Goal: Task Accomplishment & Management: Complete application form

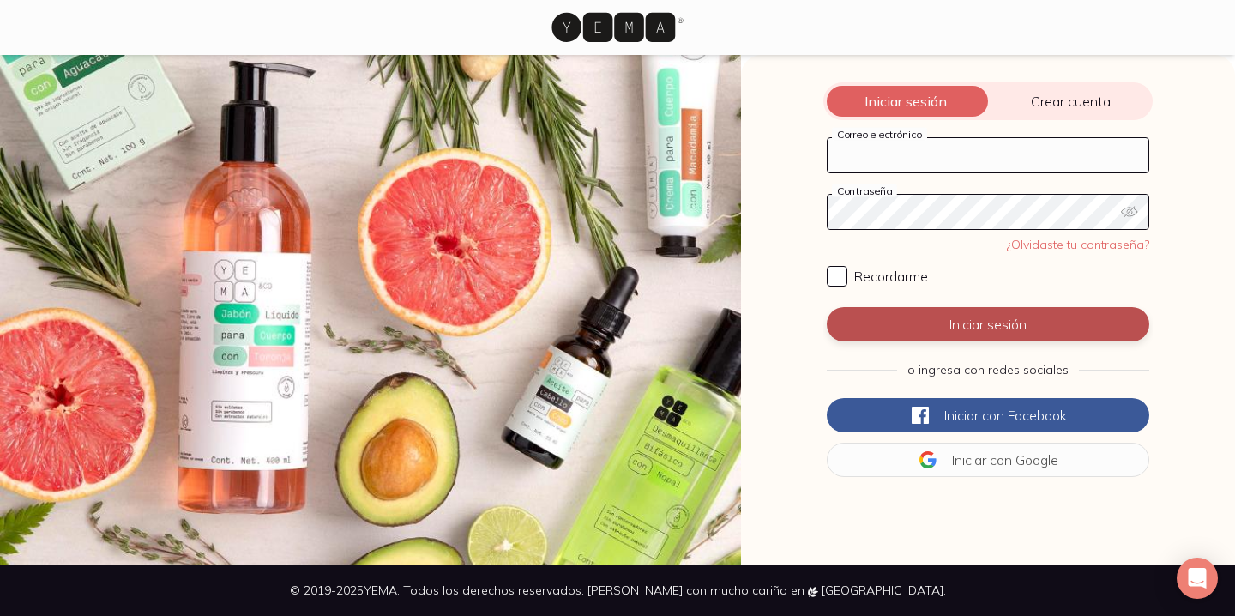
type input "[EMAIL_ADDRESS][DOMAIN_NAME]"
click at [882, 336] on button "Iniciar sesión" at bounding box center [988, 324] width 322 height 34
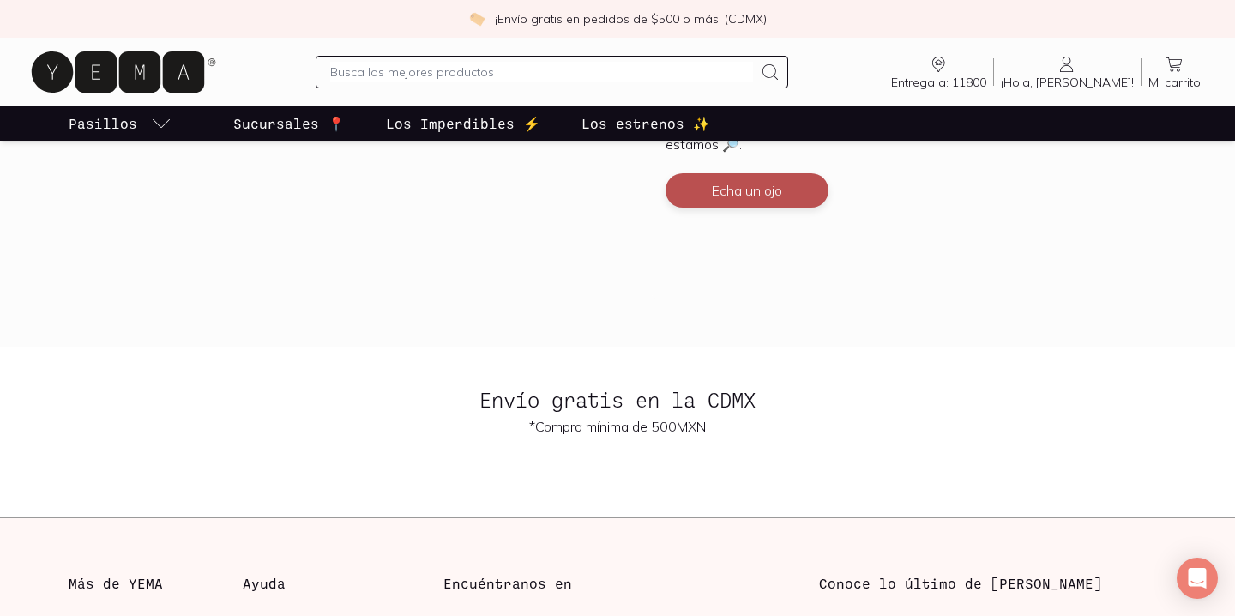
scroll to position [4264, 0]
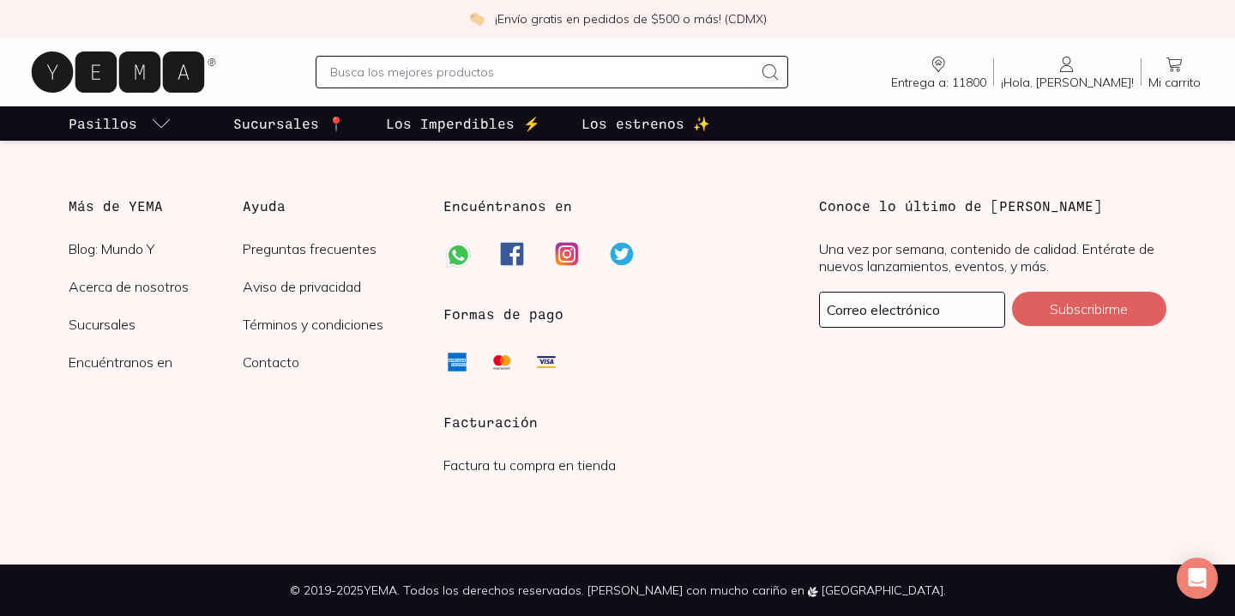
click at [545, 468] on link "Factura tu compra en tienda" at bounding box center [529, 464] width 172 height 17
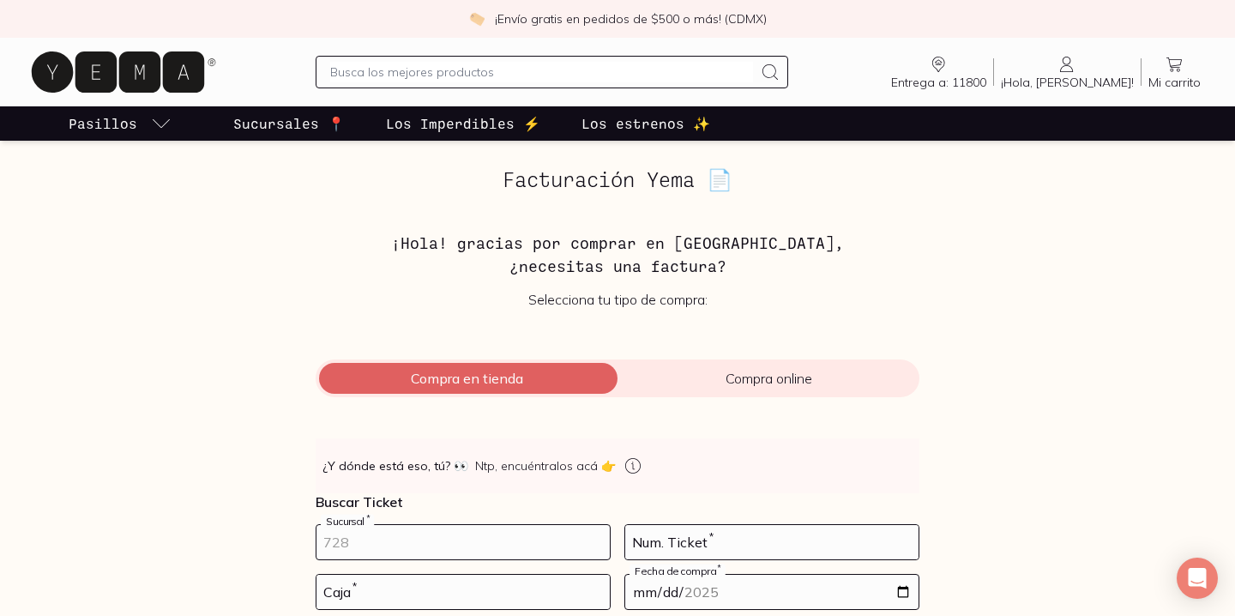
click at [438, 547] on input "number" at bounding box center [462, 542] width 293 height 34
type input "10002"
click at [729, 543] on input "number" at bounding box center [771, 542] width 293 height 34
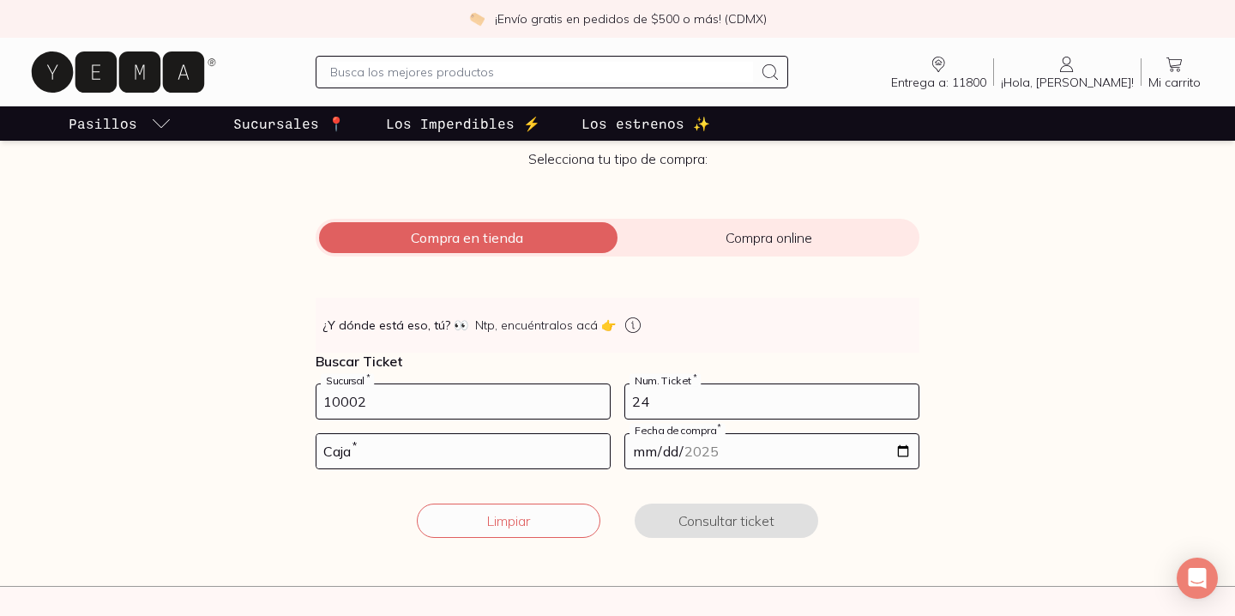
scroll to position [145, 0]
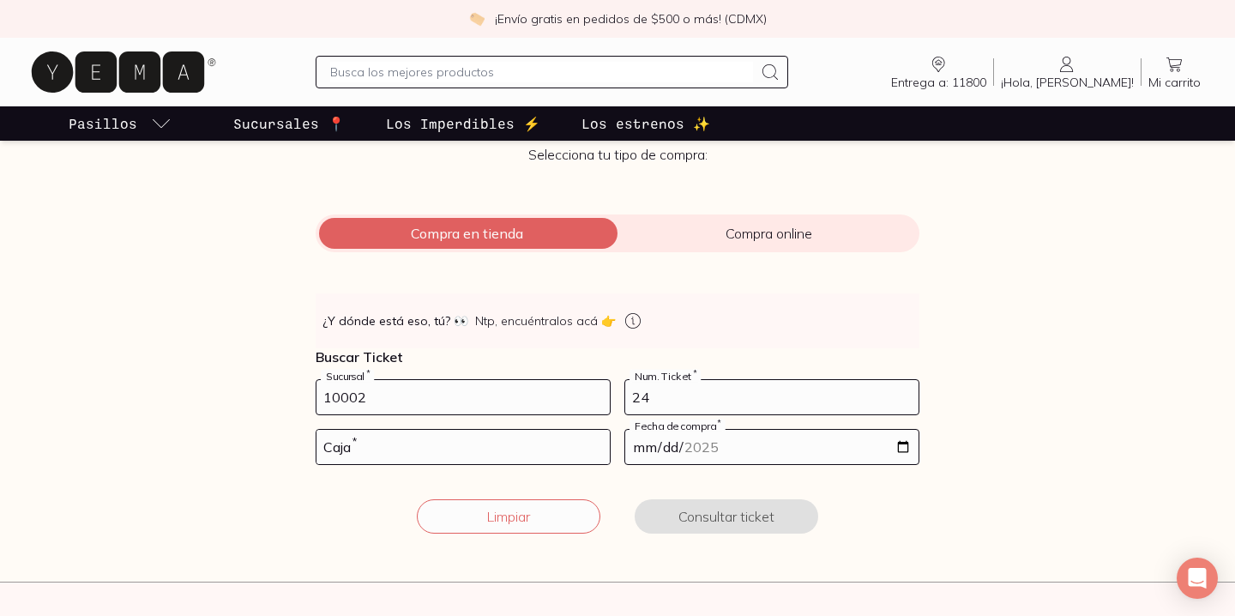
type input "24"
click at [521, 454] on input "number" at bounding box center [462, 447] width 293 height 34
type input "01"
click at [903, 451] on input "date" at bounding box center [771, 447] width 293 height 34
type input "[DATE]"
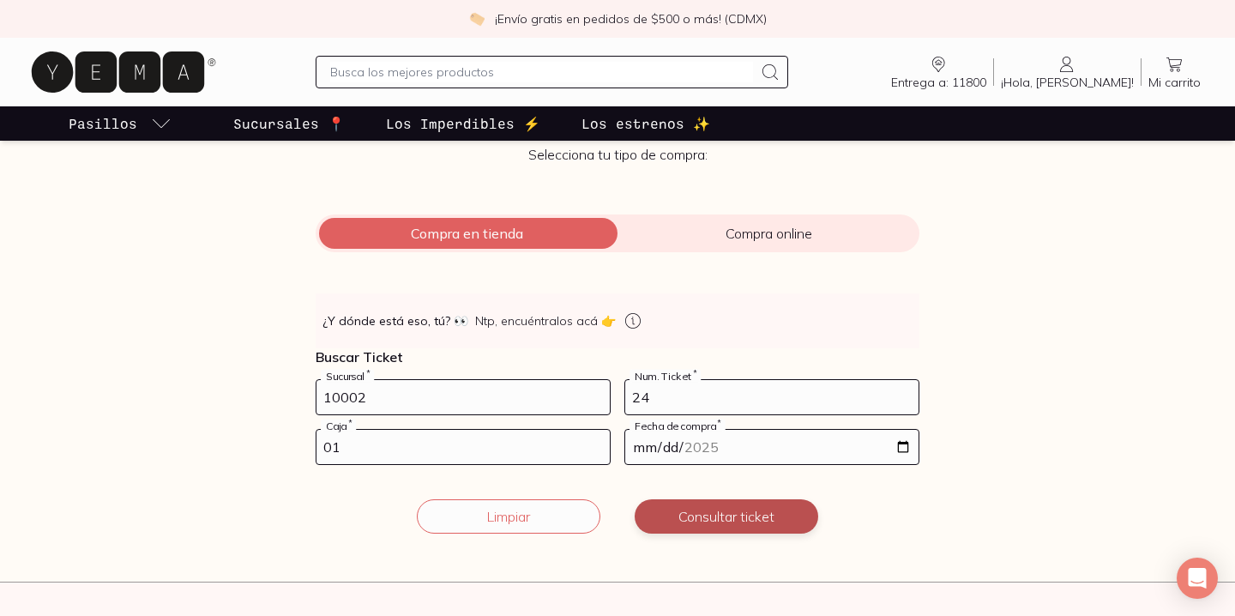
click at [722, 516] on button "Consultar ticket" at bounding box center [727, 516] width 184 height 34
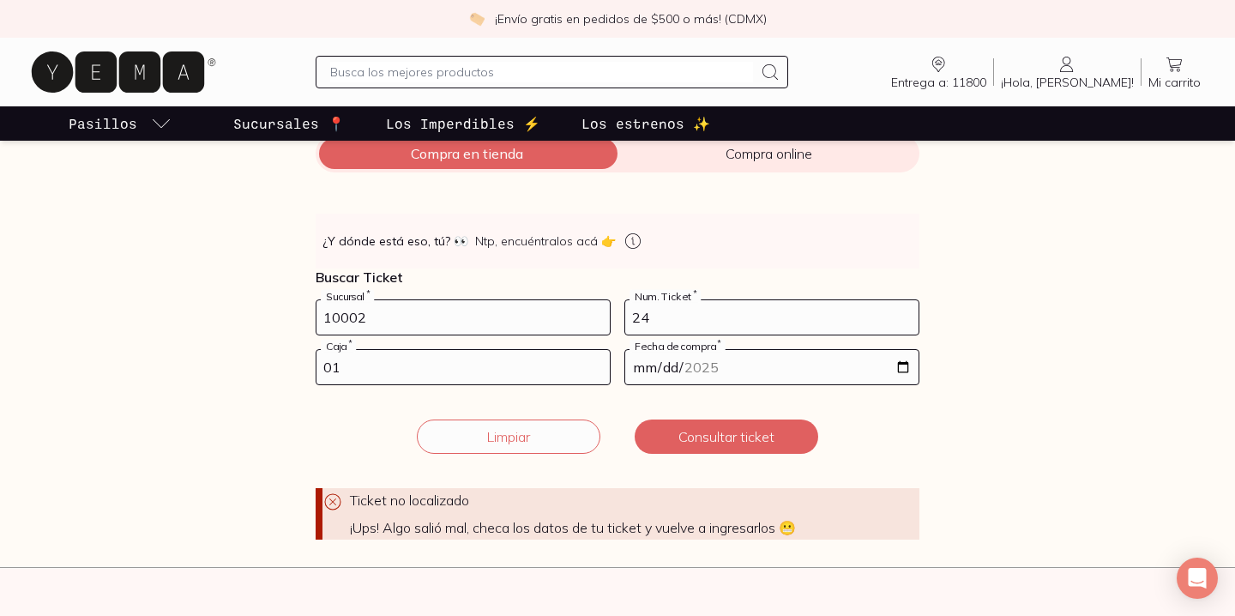
scroll to position [255, 0]
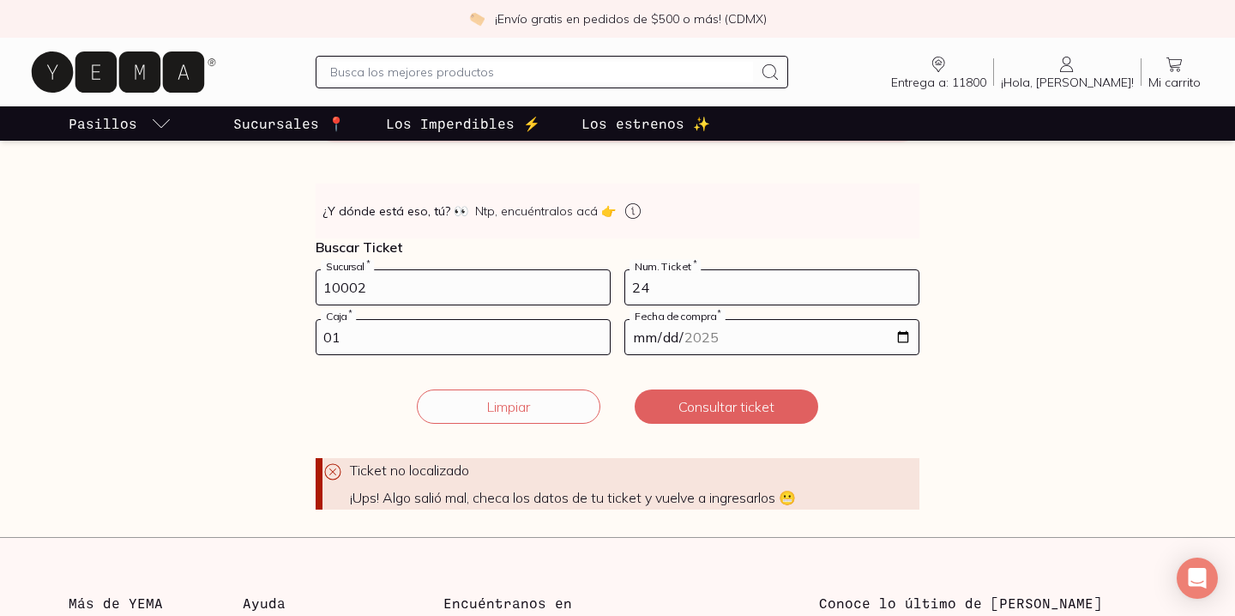
click at [349, 293] on input "10002" at bounding box center [462, 287] width 293 height 34
click at [756, 407] on button "Consultar ticket" at bounding box center [727, 406] width 184 height 34
click at [340, 285] on input "1002" at bounding box center [462, 287] width 293 height 34
type input "10002"
click at [685, 287] on input "24" at bounding box center [771, 287] width 293 height 34
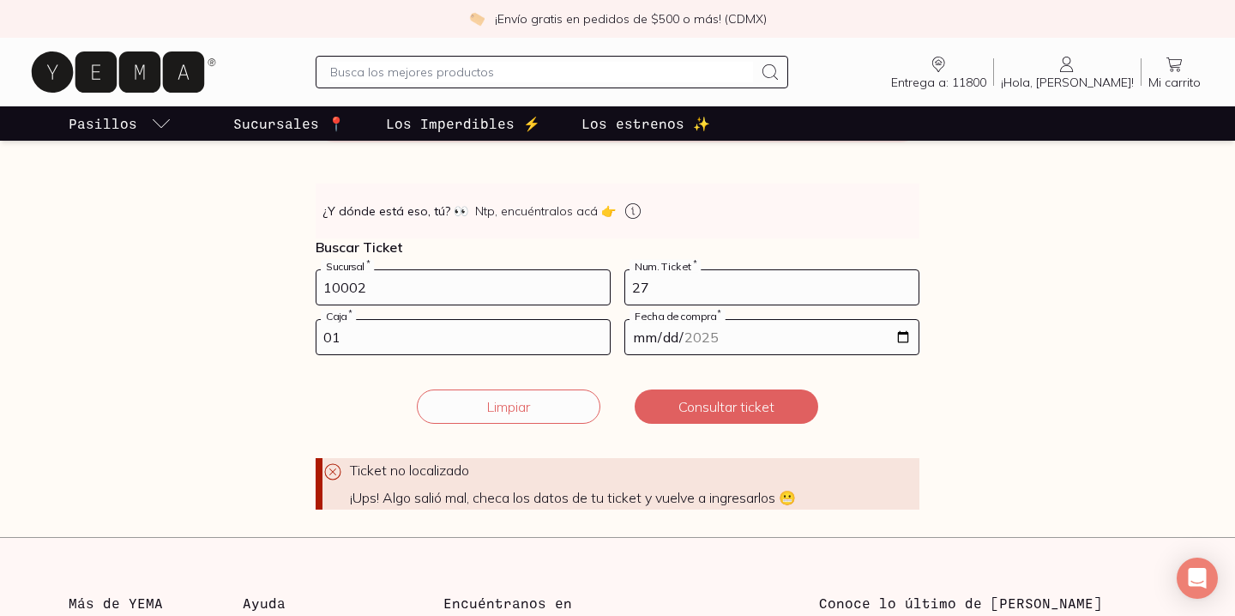
type input "27"
click at [551, 340] on input "01" at bounding box center [462, 337] width 293 height 34
click at [908, 339] on input "[DATE]" at bounding box center [771, 337] width 293 height 34
click at [774, 421] on button "Consultar ticket" at bounding box center [727, 406] width 184 height 34
click at [492, 342] on input "01" at bounding box center [462, 337] width 293 height 34
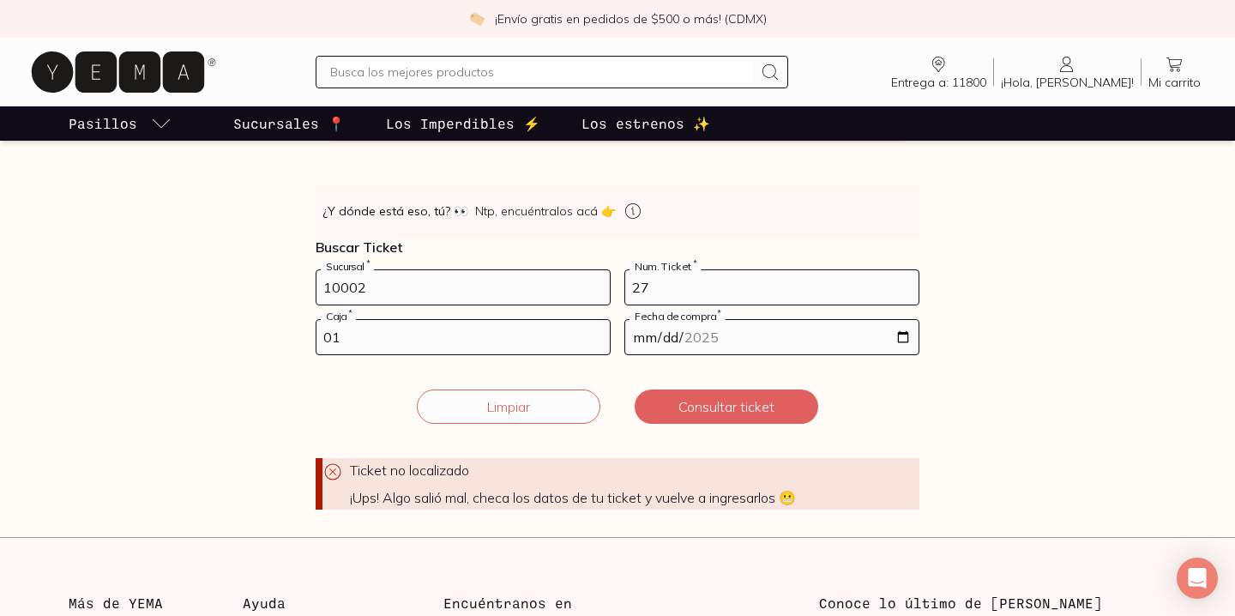
click at [784, 315] on form "10002 Sucursal * 27 Num. Ticket * 01 Caja * 2025-09-28 Fecha de compra * Ticket…" at bounding box center [618, 389] width 604 height 240
click at [796, 335] on input "[DATE]" at bounding box center [771, 337] width 293 height 34
click at [901, 340] on input "[DATE]" at bounding box center [771, 337] width 293 height 34
click at [747, 411] on button "Consultar ticket" at bounding box center [727, 406] width 184 height 34
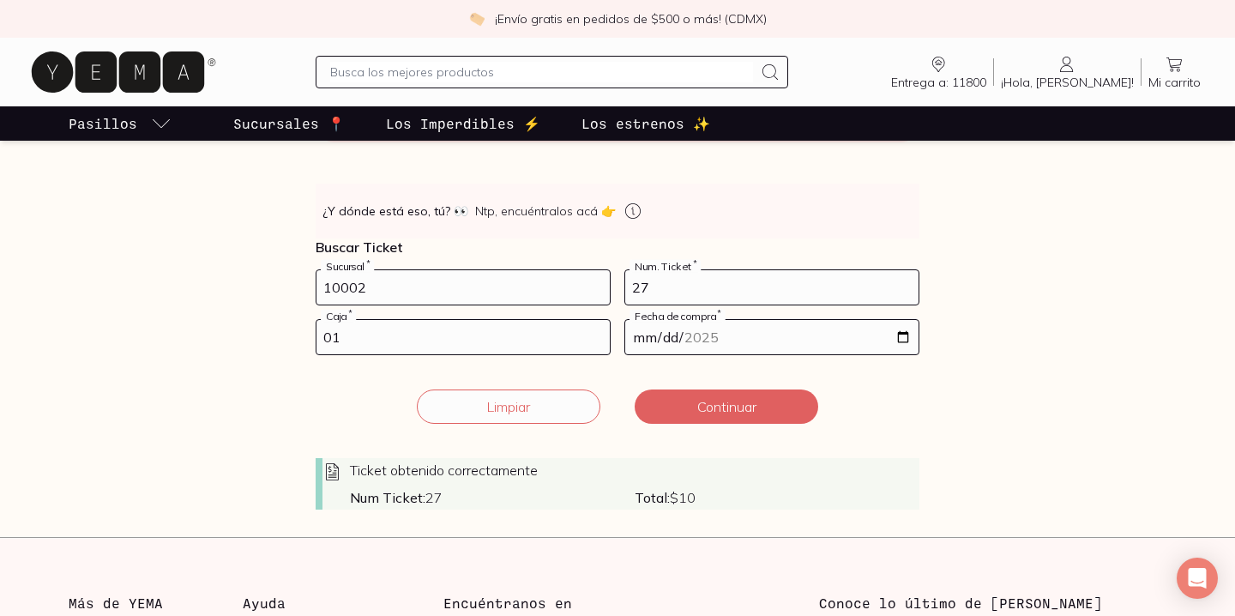
click at [903, 336] on input "2025-09-27" at bounding box center [771, 337] width 293 height 34
type input "[DATE]"
click at [467, 349] on input "01" at bounding box center [462, 337] width 293 height 34
type input "02"
click at [746, 414] on button "Continuar" at bounding box center [727, 406] width 184 height 34
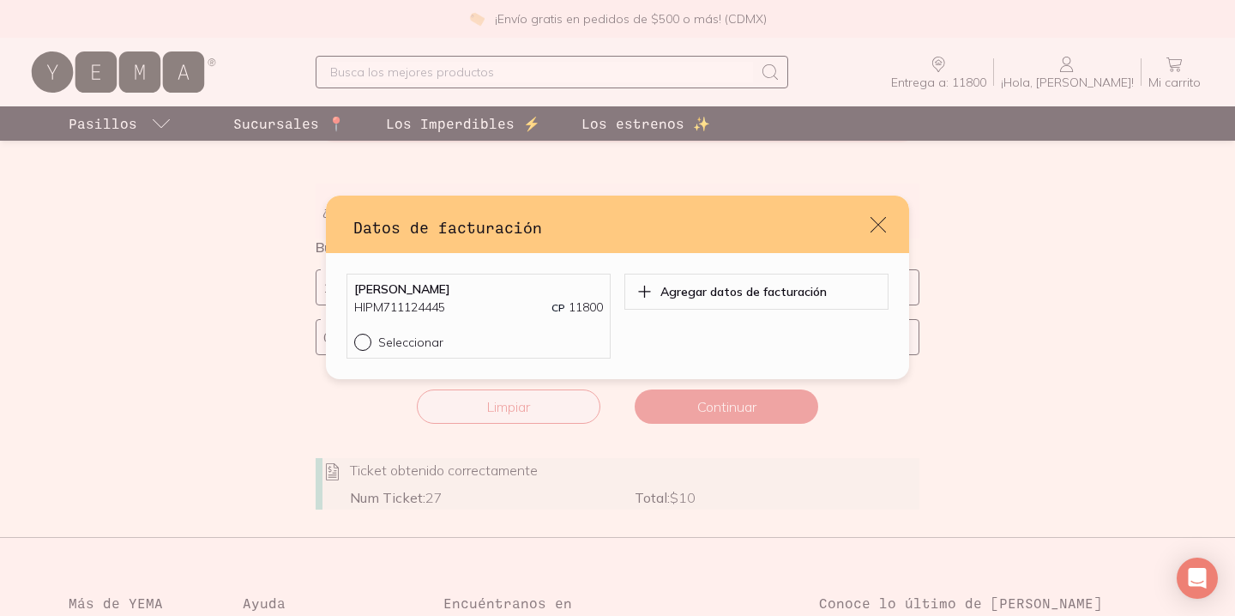
click at [881, 216] on icon "default" at bounding box center [878, 224] width 21 height 21
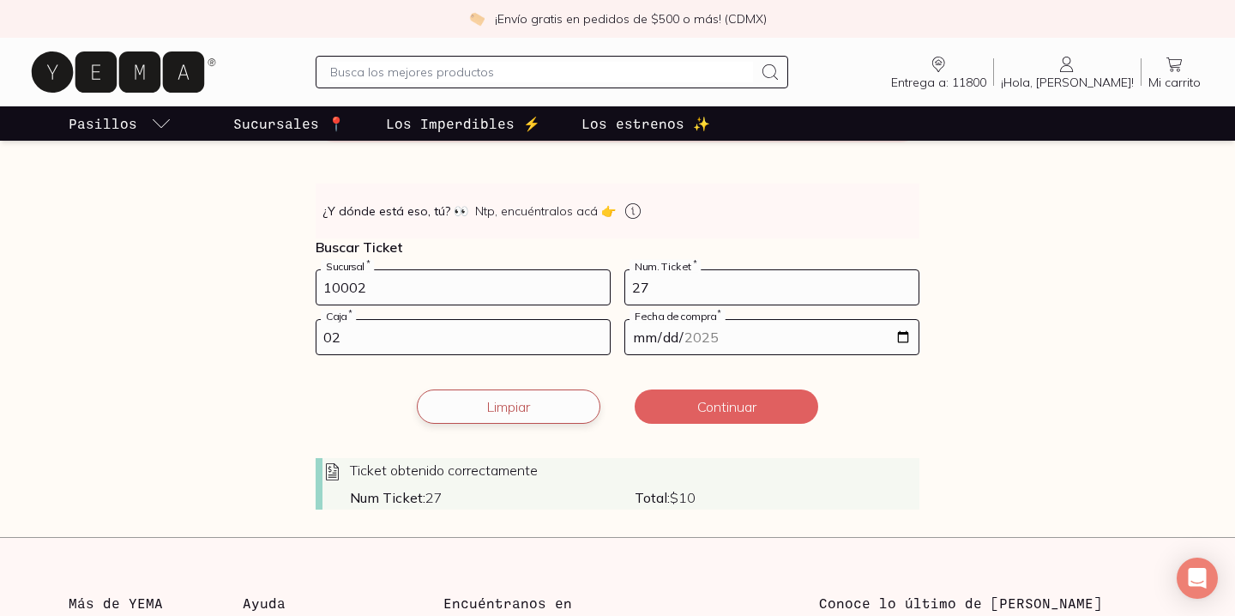
click at [520, 413] on button "Limpiar" at bounding box center [509, 406] width 184 height 34
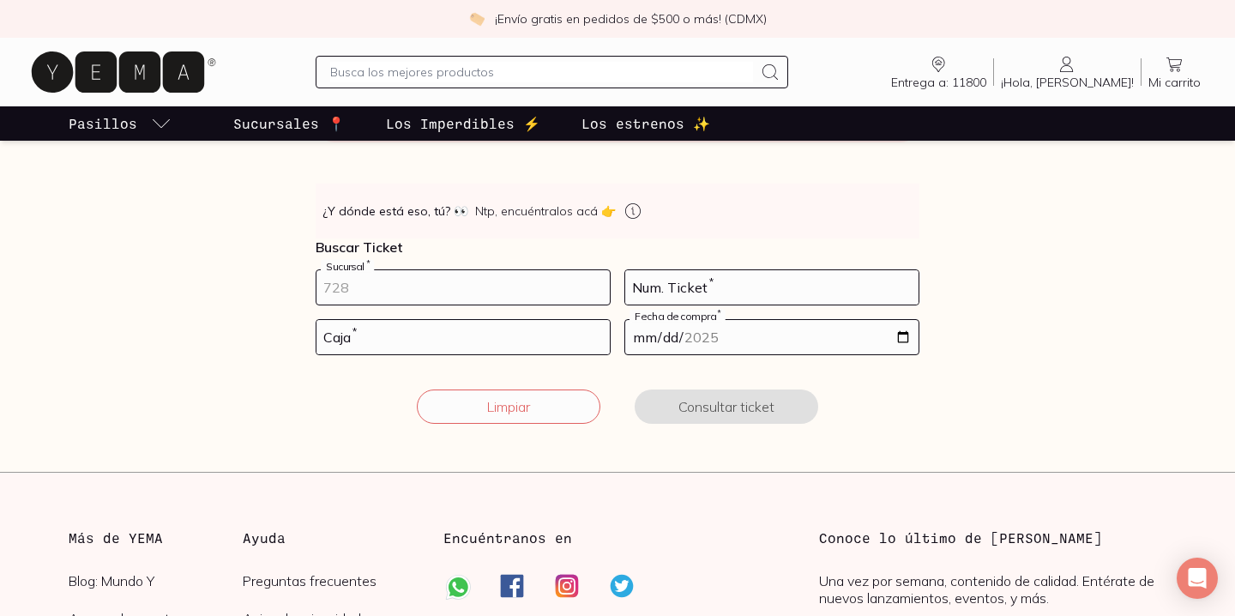
click at [431, 286] on input "number" at bounding box center [462, 287] width 293 height 34
type input "10002"
click at [657, 288] on input "number" at bounding box center [771, 287] width 293 height 34
type input "27"
click at [509, 330] on input "number" at bounding box center [462, 337] width 293 height 34
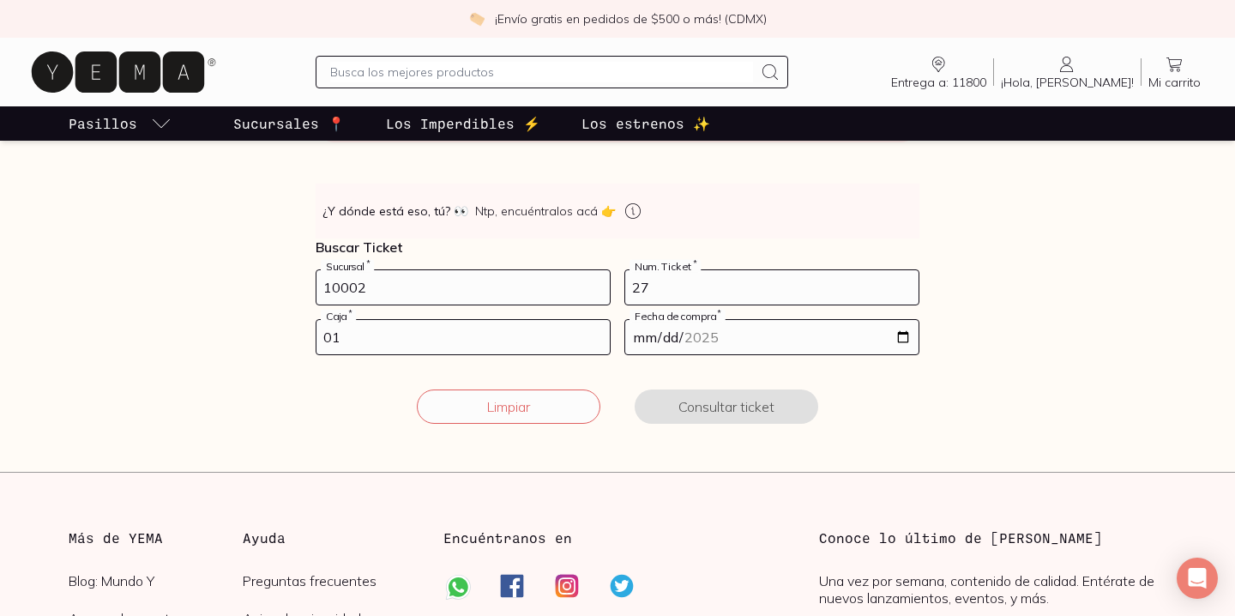
type input "01"
click at [905, 334] on input "date" at bounding box center [771, 337] width 293 height 34
type input "[DATE]"
click at [772, 414] on button "Consultar ticket" at bounding box center [727, 406] width 184 height 34
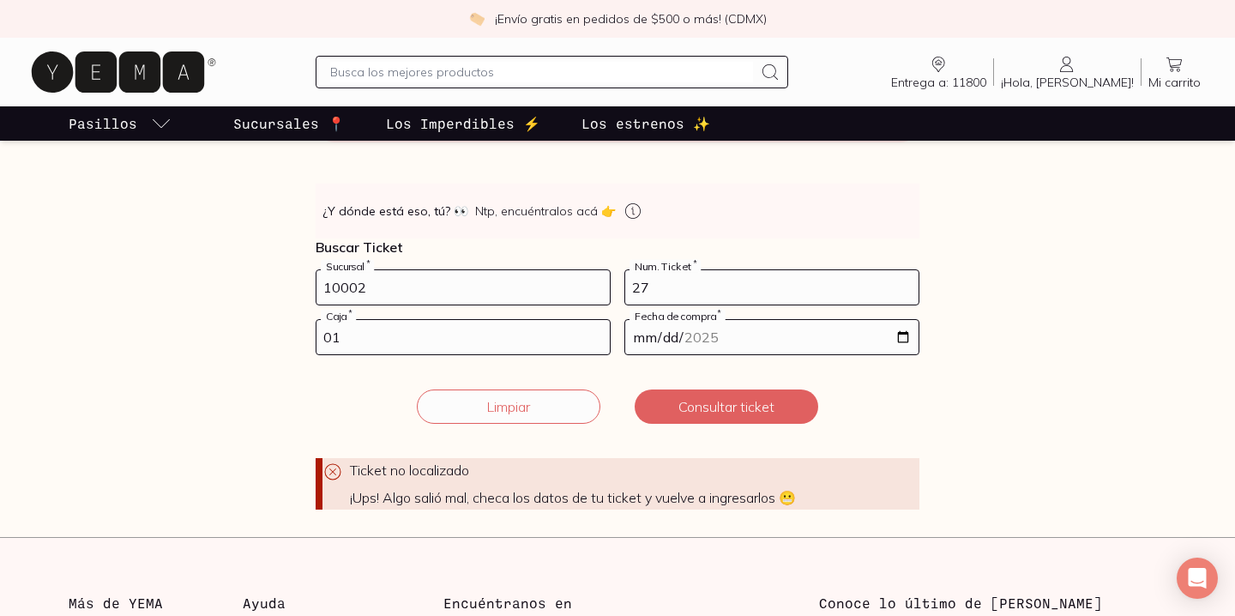
click at [773, 282] on input "27" at bounding box center [771, 287] width 293 height 34
type input "2"
click at [582, 412] on button "Limpiar" at bounding box center [509, 406] width 184 height 34
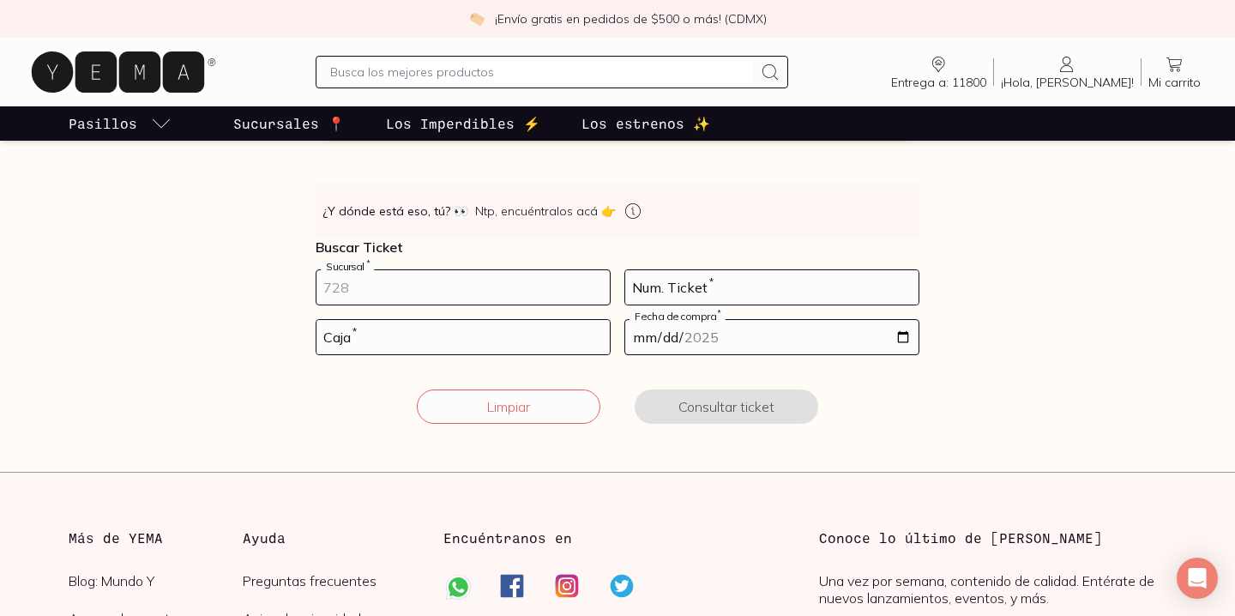
click at [561, 289] on input "number" at bounding box center [462, 287] width 293 height 34
type input "10002"
click at [807, 292] on input "number" at bounding box center [771, 287] width 293 height 34
type input "63"
click at [554, 345] on input "number" at bounding box center [462, 337] width 293 height 34
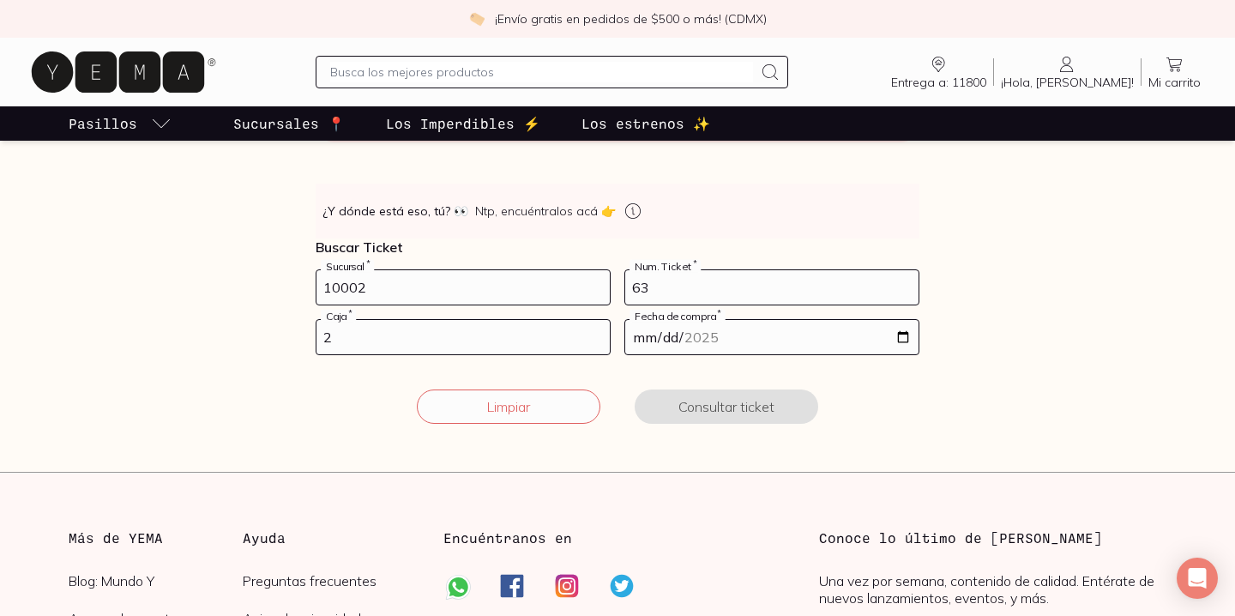
type input "2"
click at [890, 340] on input "date" at bounding box center [771, 337] width 293 height 34
click at [903, 341] on input "date" at bounding box center [771, 337] width 293 height 34
type input "2025-09-29"
click at [739, 405] on button "Consultar ticket" at bounding box center [727, 406] width 184 height 34
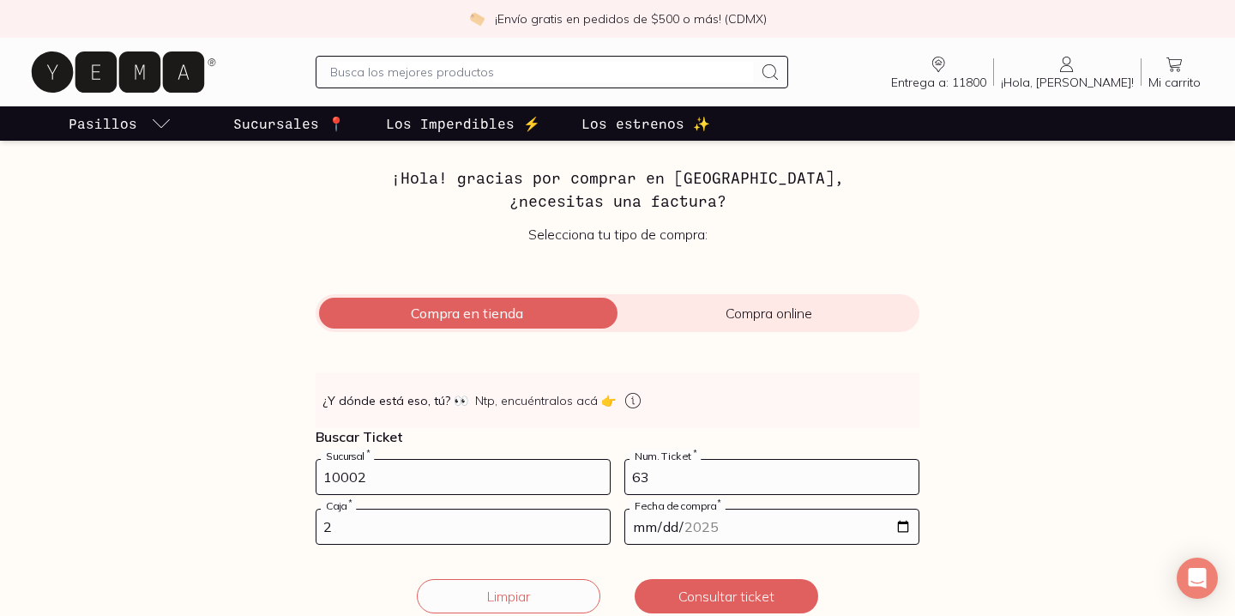
scroll to position [0, 0]
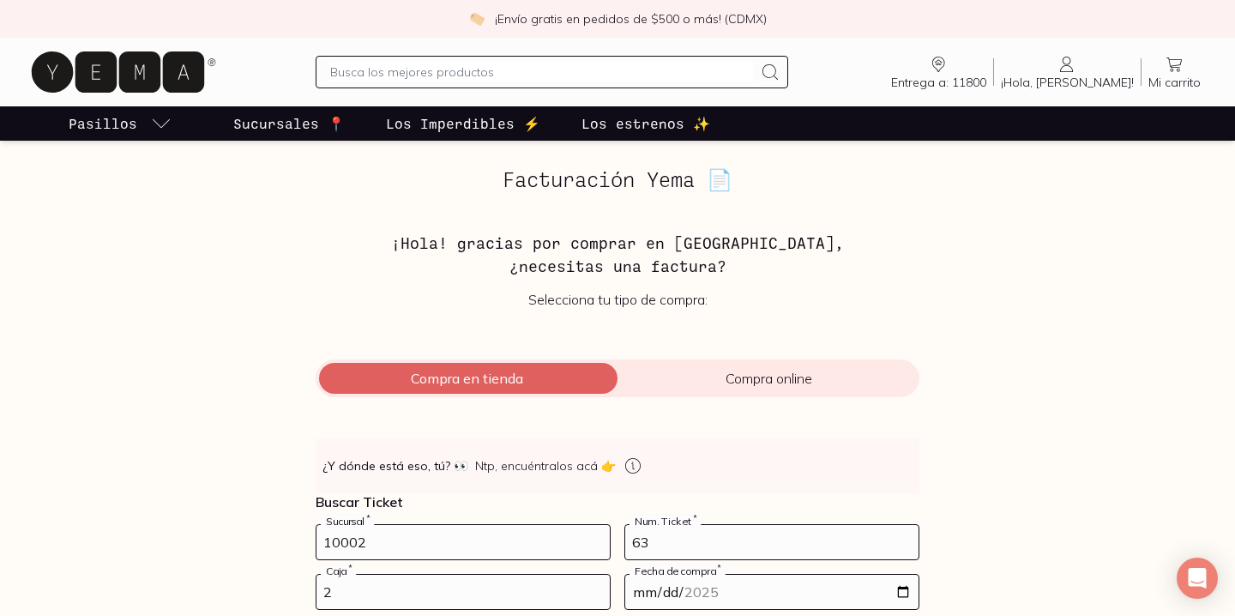
click at [387, 577] on input "2" at bounding box center [462, 592] width 293 height 34
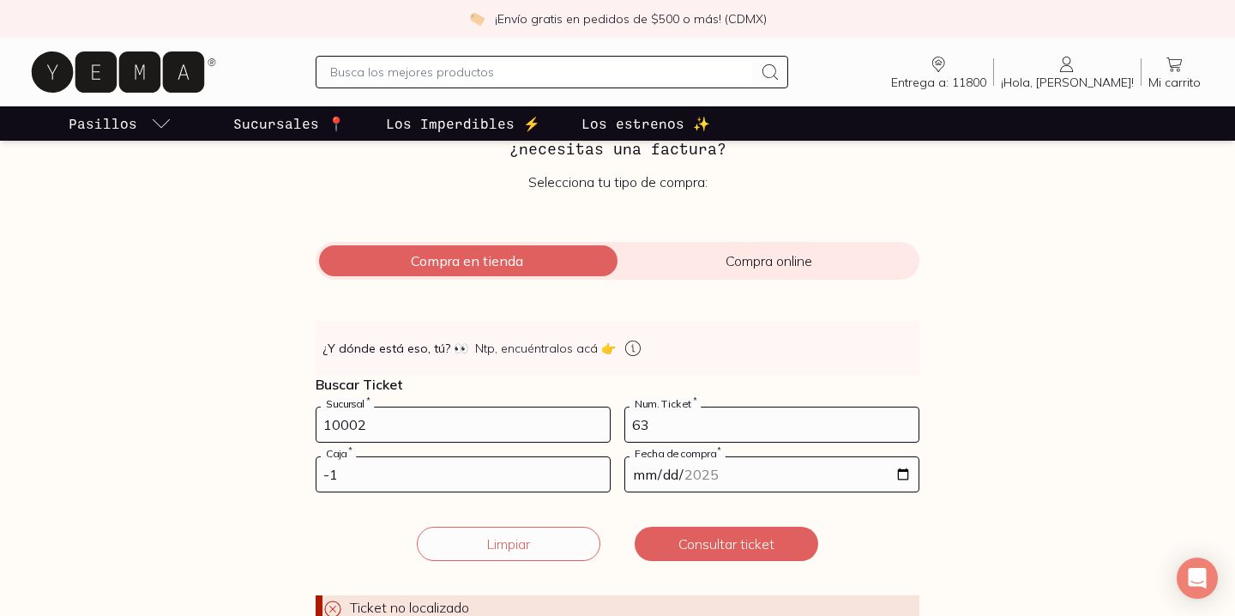
scroll to position [119, 0]
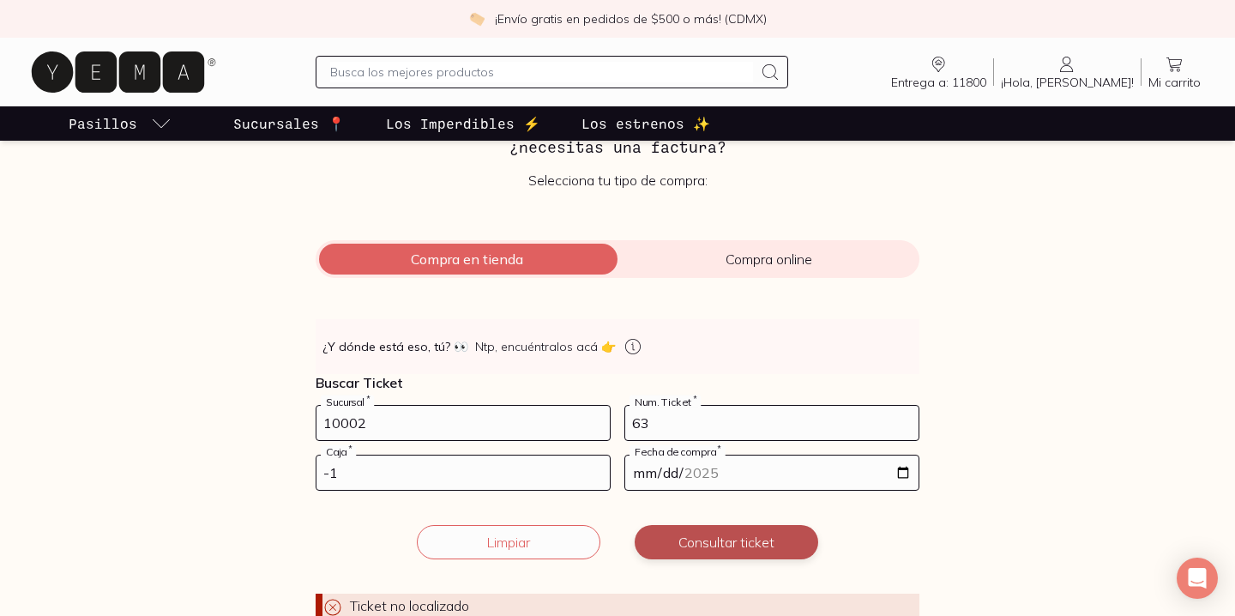
type input "-1"
click at [695, 551] on button "Consultar ticket" at bounding box center [727, 542] width 184 height 34
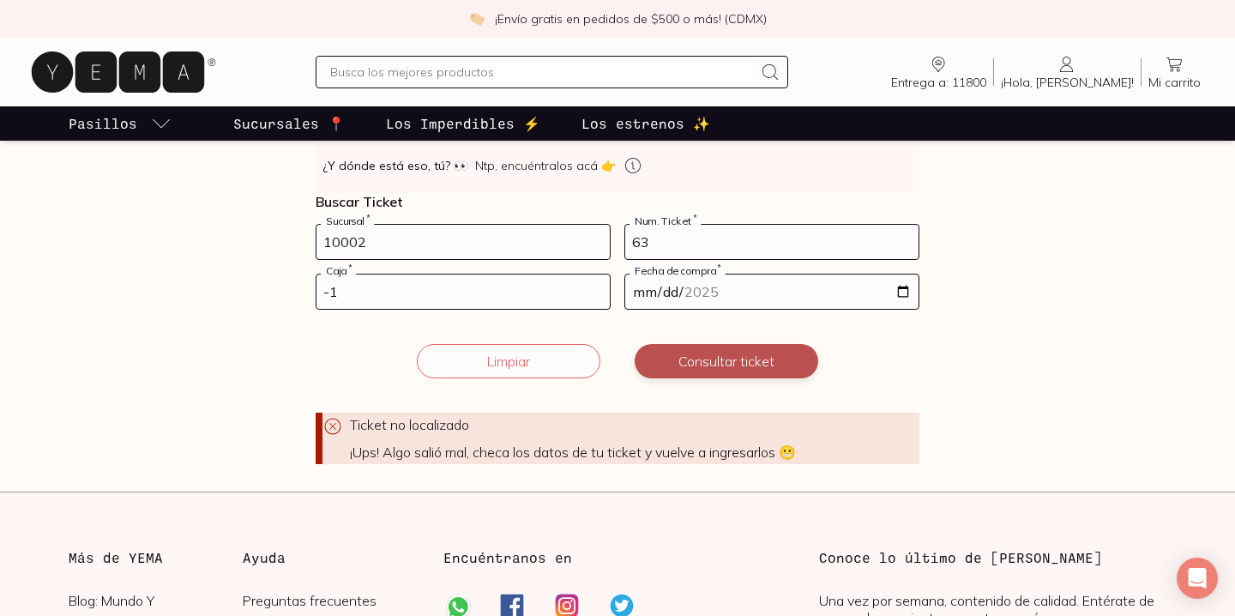
scroll to position [302, 0]
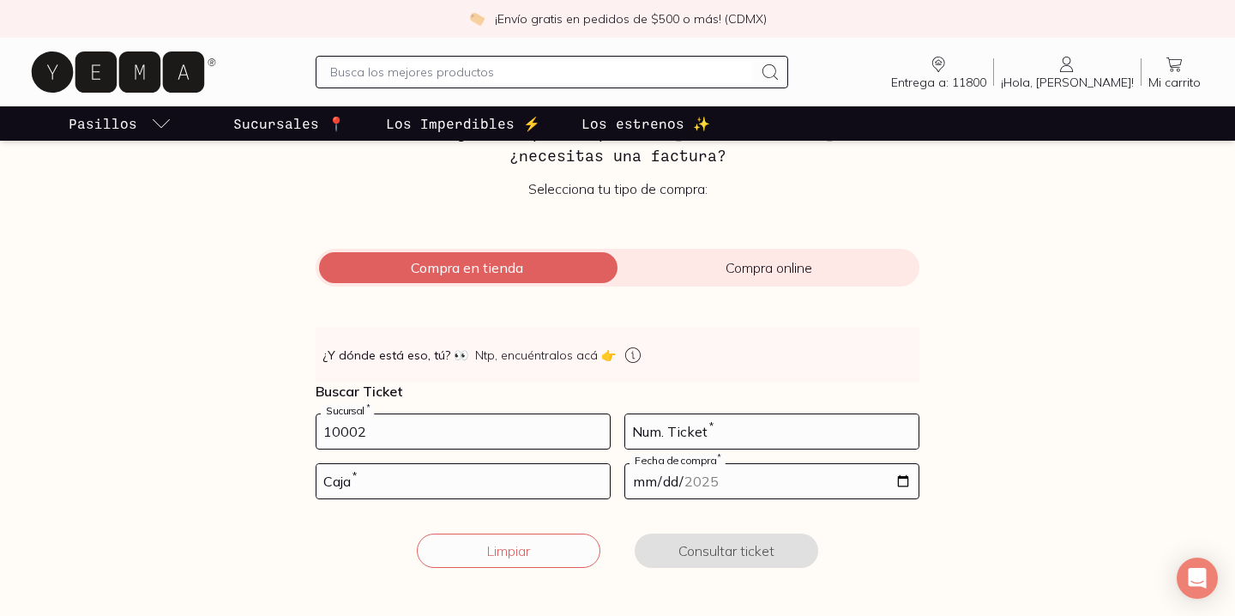
type input "10002"
click at [707, 424] on input "number" at bounding box center [771, 431] width 293 height 34
type input "27"
click at [510, 487] on input "number" at bounding box center [462, 481] width 293 height 34
type input "01"
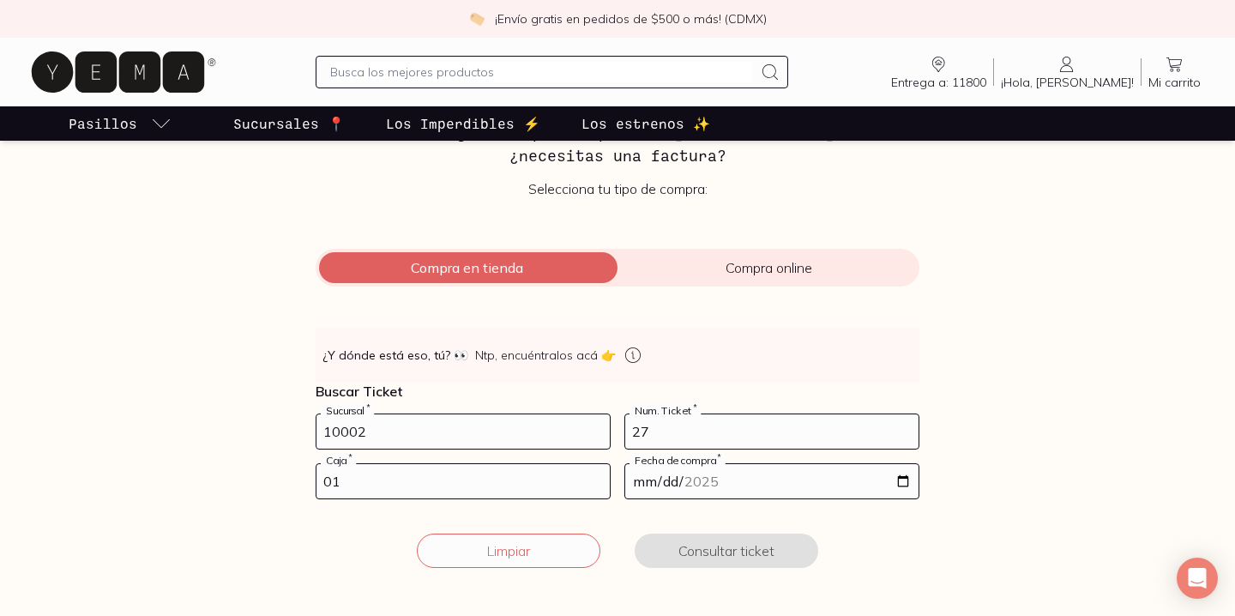
click at [900, 478] on input "date" at bounding box center [771, 481] width 293 height 34
type input "[DATE]"
click at [745, 554] on button "Consultar ticket" at bounding box center [727, 550] width 184 height 34
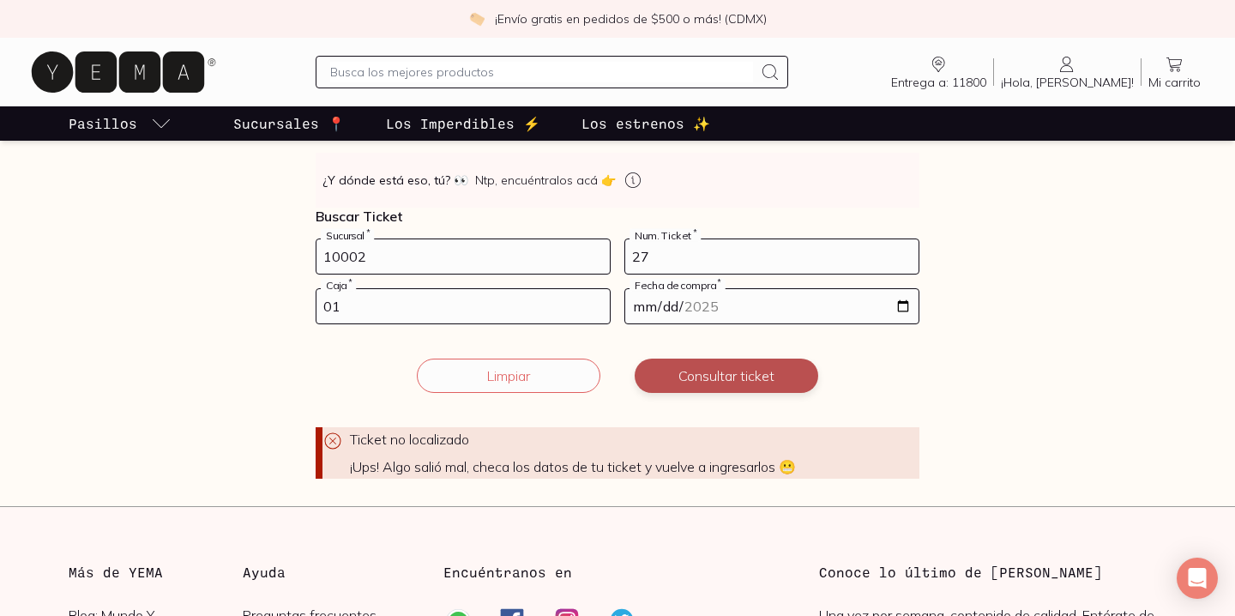
scroll to position [286, 0]
click at [1107, 84] on span "¡Hola, [PERSON_NAME]!" at bounding box center [1067, 82] width 133 height 15
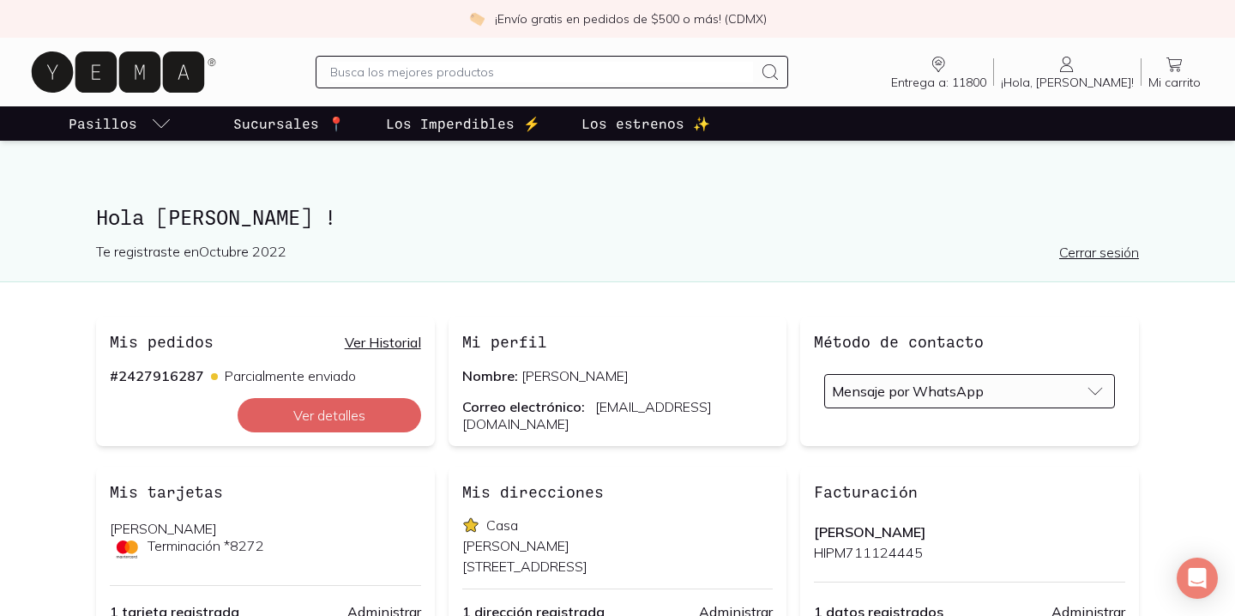
click at [1108, 250] on link "Cerrar sesión" at bounding box center [1099, 252] width 80 height 17
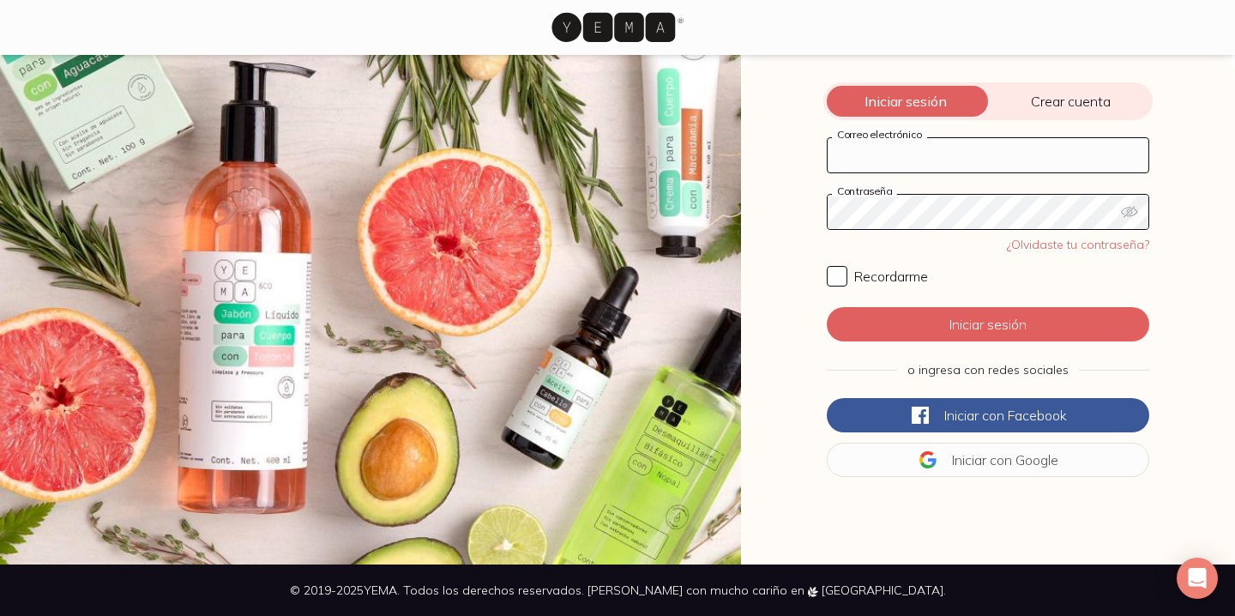
type input "[EMAIL_ADDRESS][DOMAIN_NAME]"
